Goal: Register for event/course

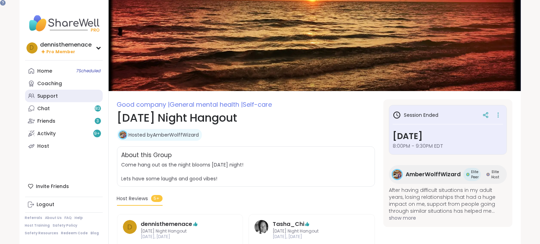
click at [52, 95] on div "Support" at bounding box center [48, 96] width 21 height 7
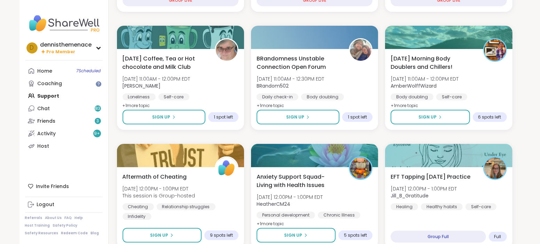
scroll to position [174, 0]
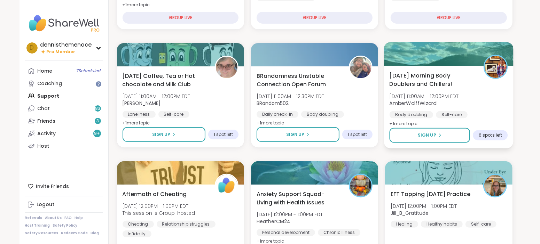
click at [457, 79] on span "[DATE] Morning Body Doublers and Chillers!" at bounding box center [433, 79] width 86 height 17
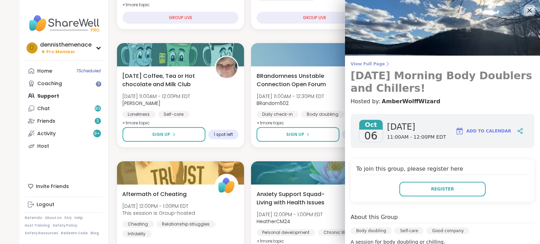
click at [456, 79] on h3 "[DATE] Morning Body Doublers and Chillers!" at bounding box center [443, 82] width 184 height 25
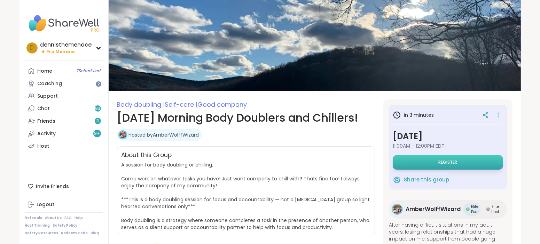
click at [445, 163] on span "Register" at bounding box center [447, 163] width 19 height 6
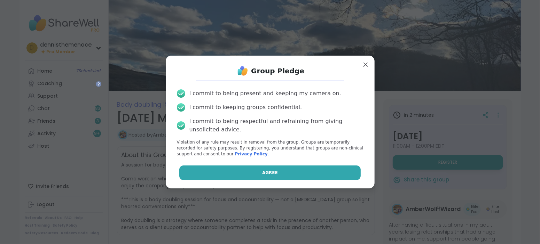
click at [339, 177] on button "Agree" at bounding box center [269, 173] width 181 height 15
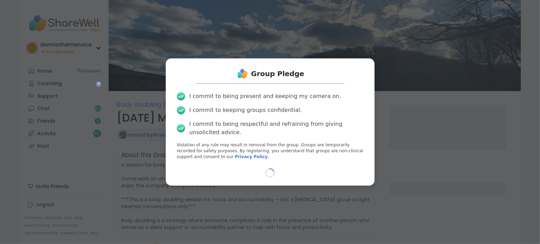
click at [339, 178] on div "Loading..." at bounding box center [270, 173] width 198 height 9
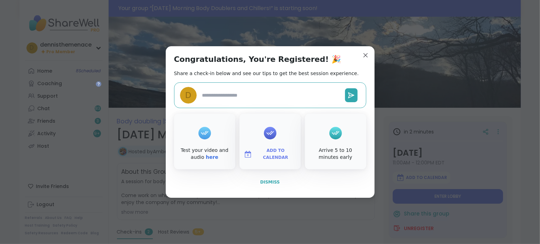
click at [269, 181] on span "Dismiss" at bounding box center [270, 182] width 20 height 5
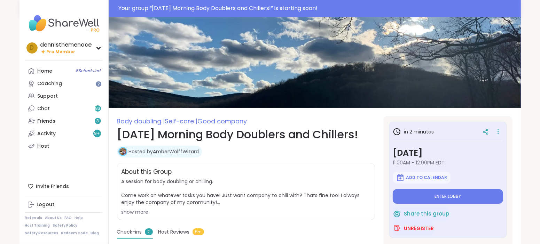
click at [269, 181] on span "A session for body doubling or chilling. Come work on whatever tasks you have! …" at bounding box center [246, 192] width 249 height 28
click at [444, 198] on span "Enter lobby" at bounding box center [448, 197] width 26 height 6
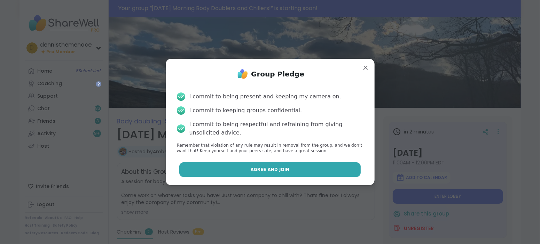
click at [268, 174] on button "Agree and Join" at bounding box center [269, 170] width 181 height 15
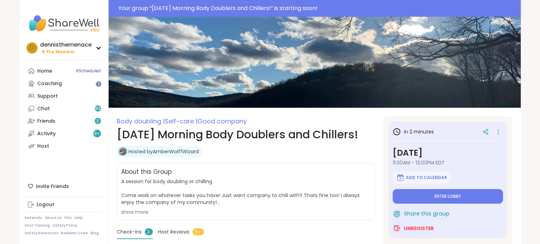
type textarea "*"
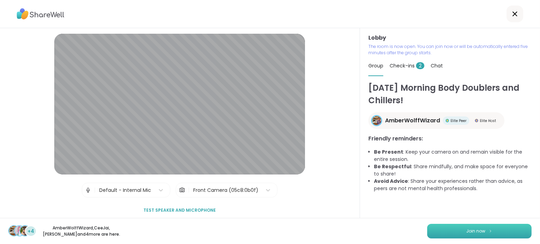
click at [476, 231] on span "Join now" at bounding box center [476, 231] width 19 height 6
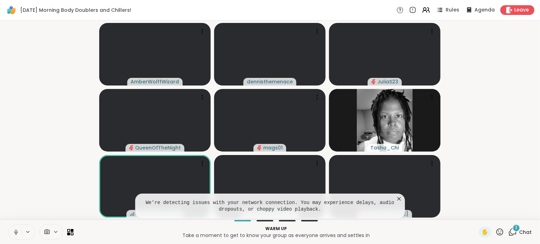
click at [400, 201] on icon at bounding box center [399, 199] width 7 height 7
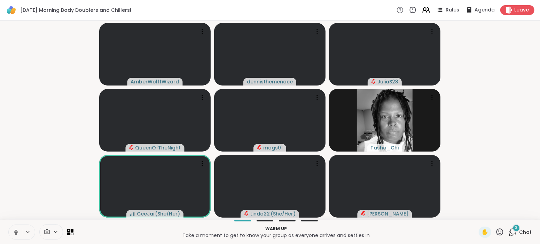
click at [15, 233] on icon at bounding box center [16, 233] width 6 height 6
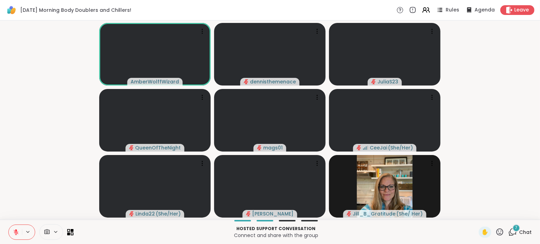
click at [524, 233] on span "Chat" at bounding box center [525, 232] width 13 height 7
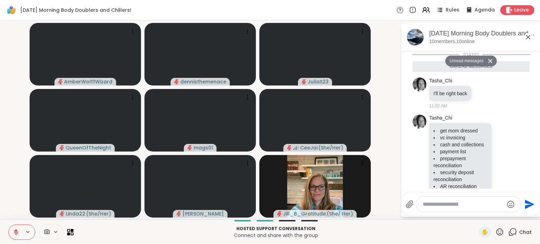
scroll to position [378, 0]
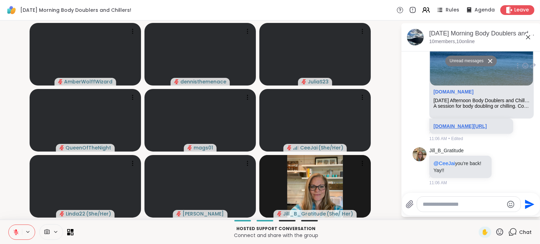
click at [464, 124] on link "sharewellnow.com/session/ad143658-6c97-4581-a8d5-9e42c8923f49" at bounding box center [460, 127] width 53 height 6
